Goal: Download file/media

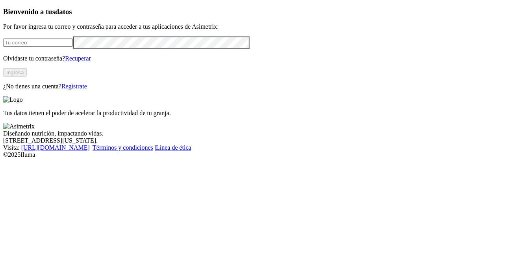
click at [73, 47] on input "email" at bounding box center [38, 43] width 70 height 8
type input "[PERSON_NAME][EMAIL_ADDRESS][PERSON_NAME][DOMAIN_NAME]"
click at [27, 77] on button "Ingresa" at bounding box center [15, 72] width 24 height 8
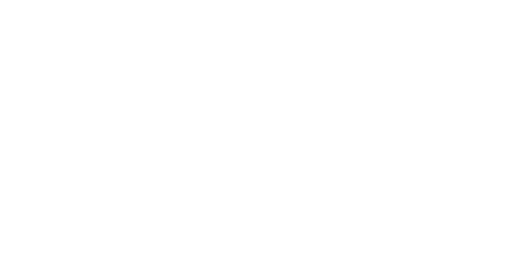
type input "prem"
